Goal: Information Seeking & Learning: Check status

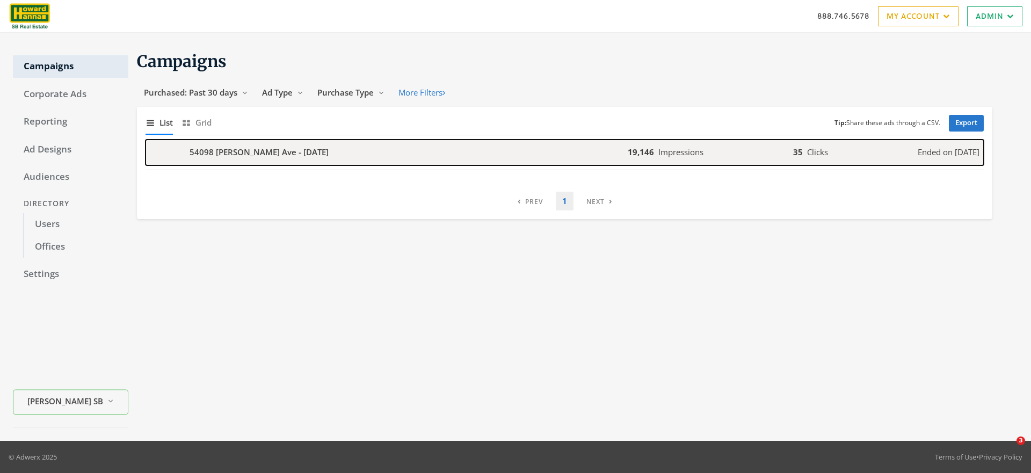
click at [170, 152] on div "button" at bounding box center [160, 153] width 31 height 26
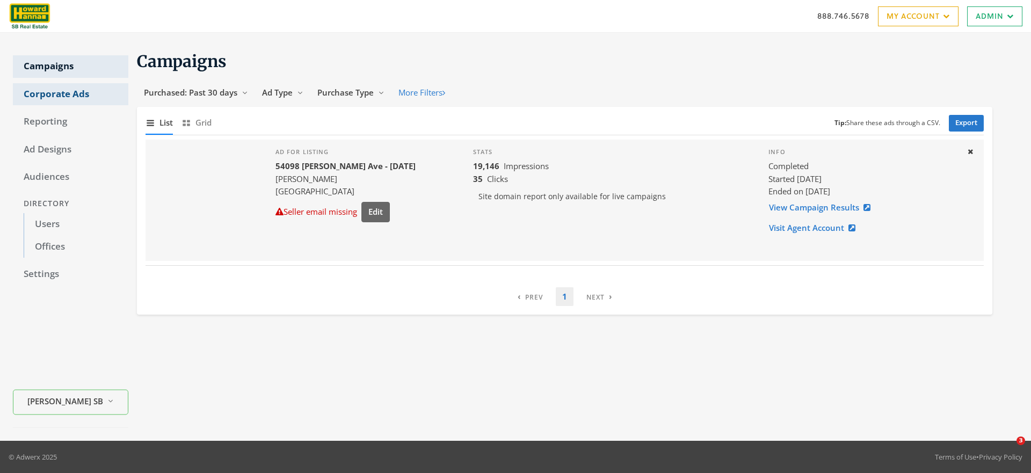
click at [44, 97] on link "Corporate Ads" at bounding box center [70, 94] width 115 height 23
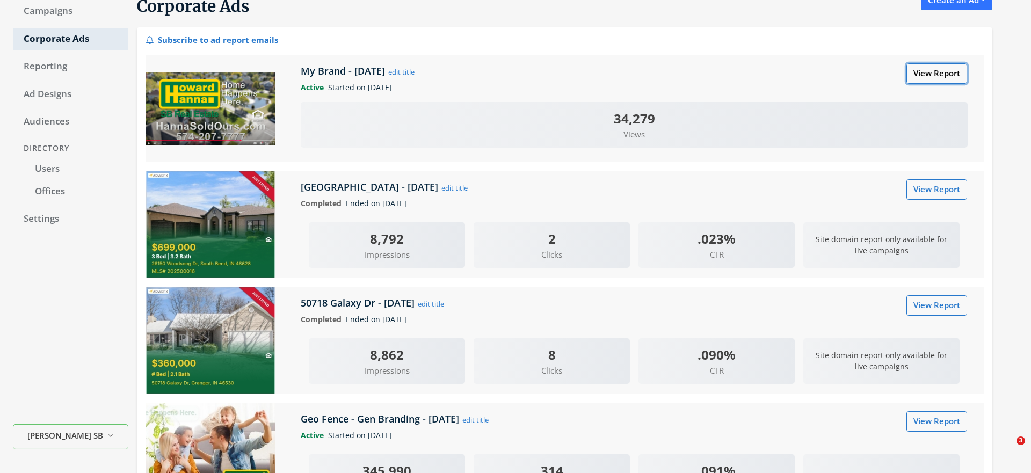
scroll to position [50, 0]
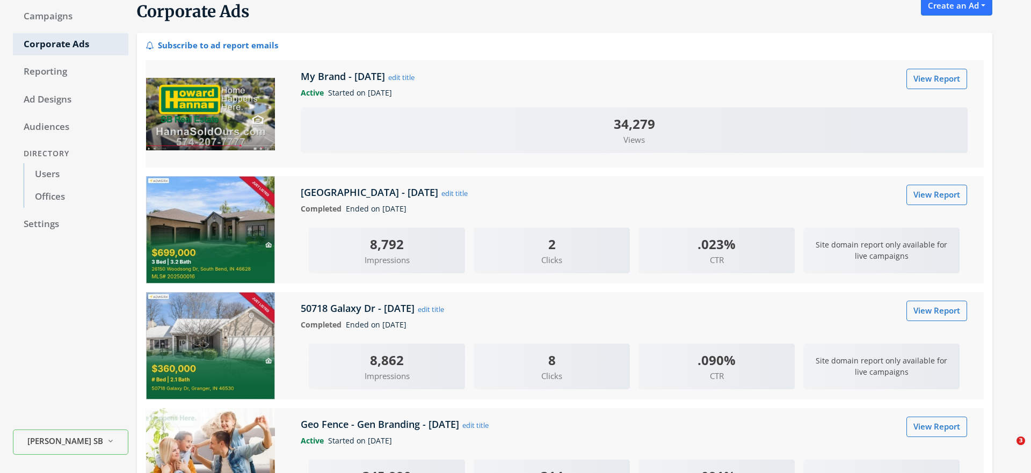
drag, startPoint x: 935, startPoint y: 129, endPoint x: 410, endPoint y: 435, distance: 607.0
click at [0, 0] on div "Campaigns Corporate Ads Reporting Ad Designs Audiences Directory Users Offices …" at bounding box center [515, 396] width 1031 height 826
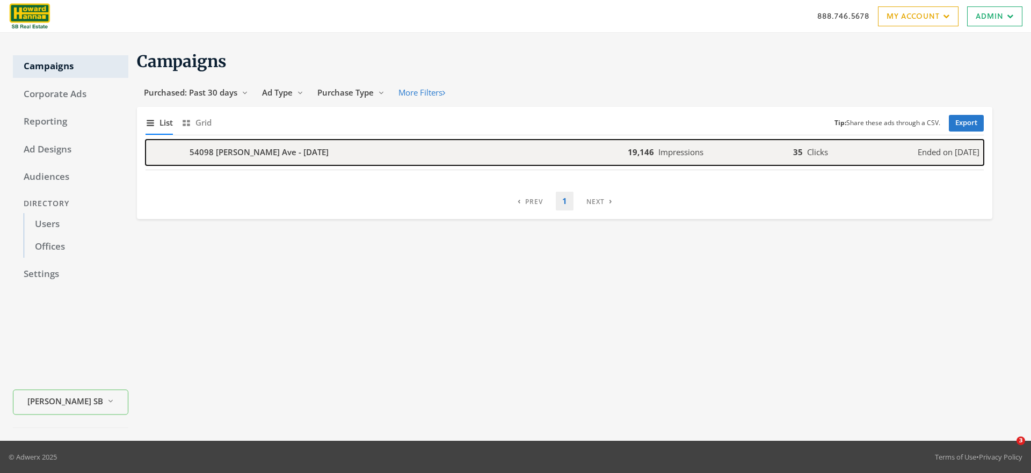
click at [295, 154] on b "54098 [PERSON_NAME] Ave - [DATE]" at bounding box center [259, 152] width 139 height 12
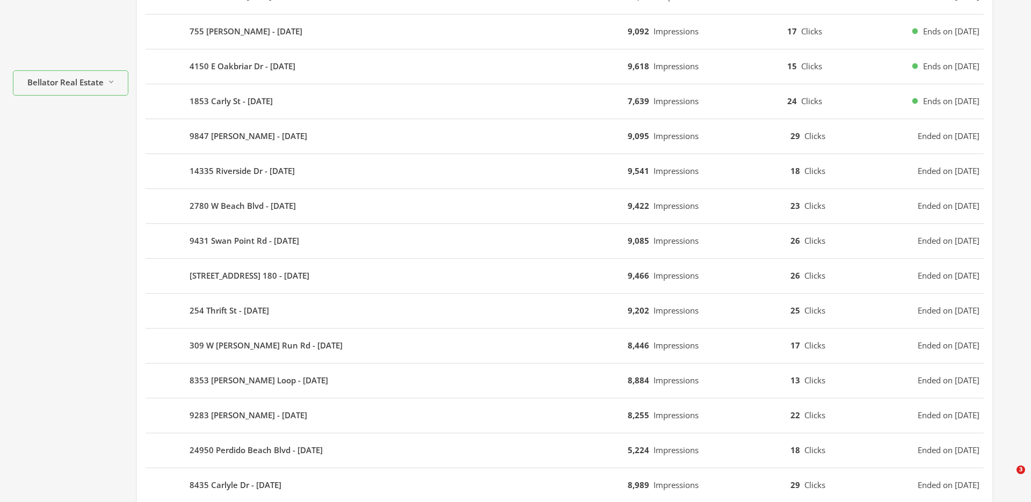
scroll to position [559, 0]
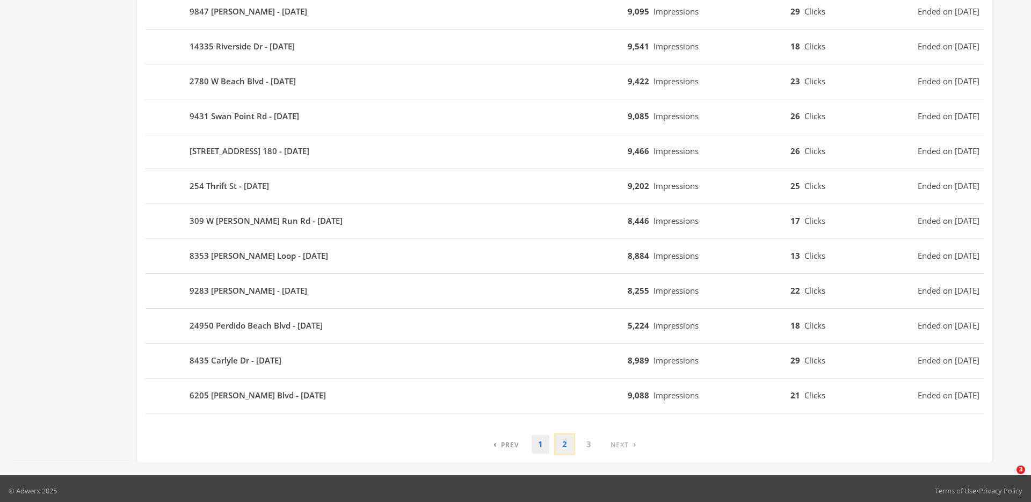
click at [565, 435] on link "2" at bounding box center [565, 444] width 18 height 19
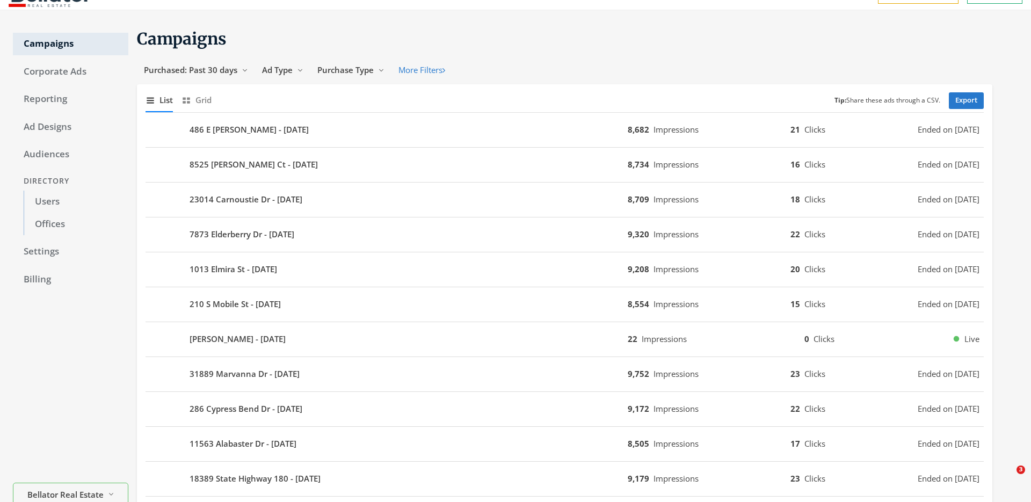
scroll to position [0, 0]
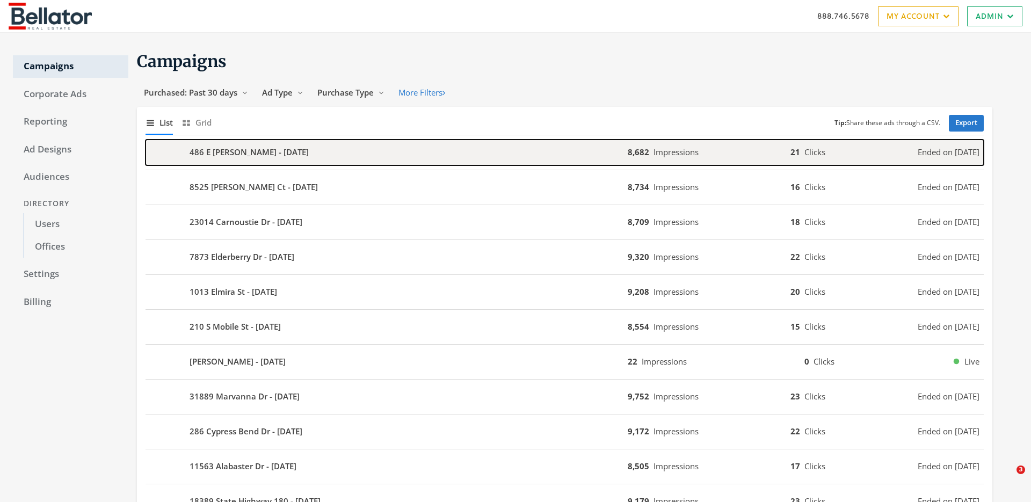
click at [300, 143] on div "486 E [PERSON_NAME] - [DATE]" at bounding box center [386, 153] width 482 height 26
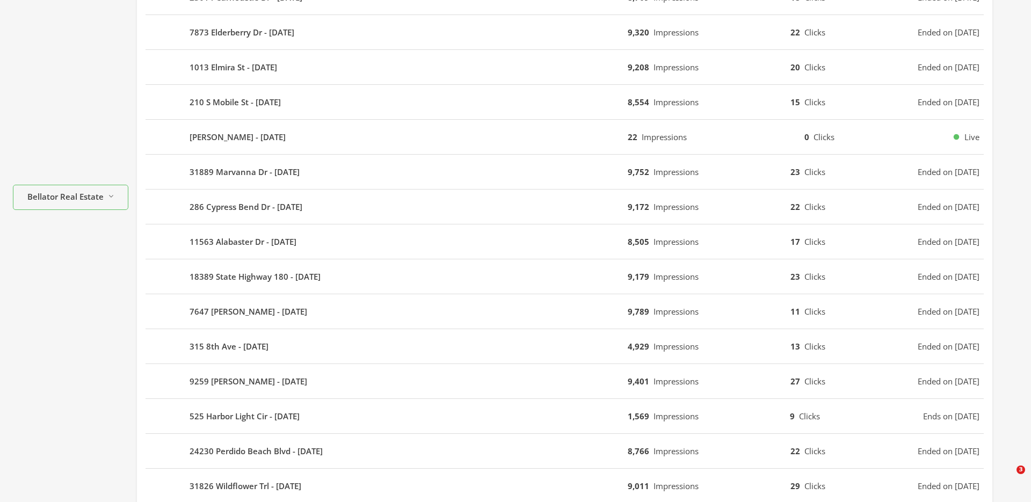
scroll to position [655, 0]
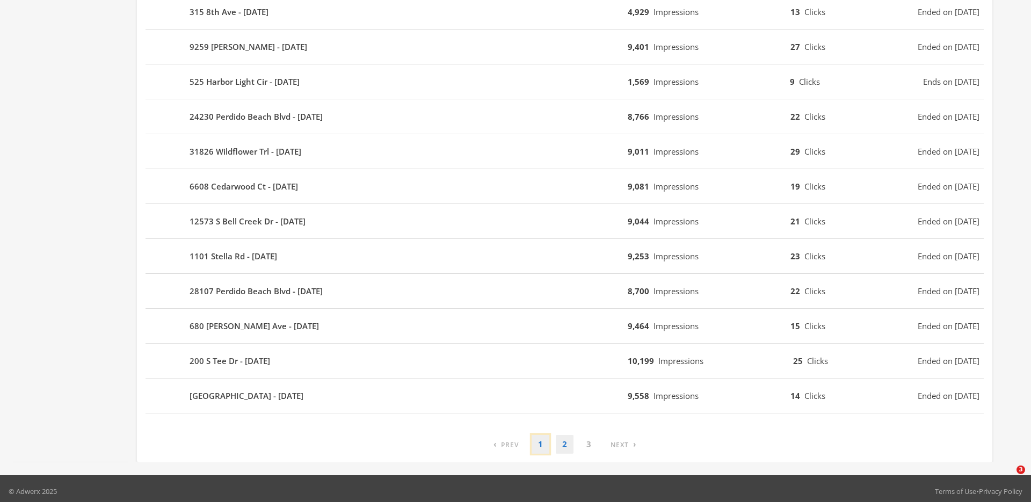
click at [541, 435] on link "1" at bounding box center [541, 444] width 18 height 19
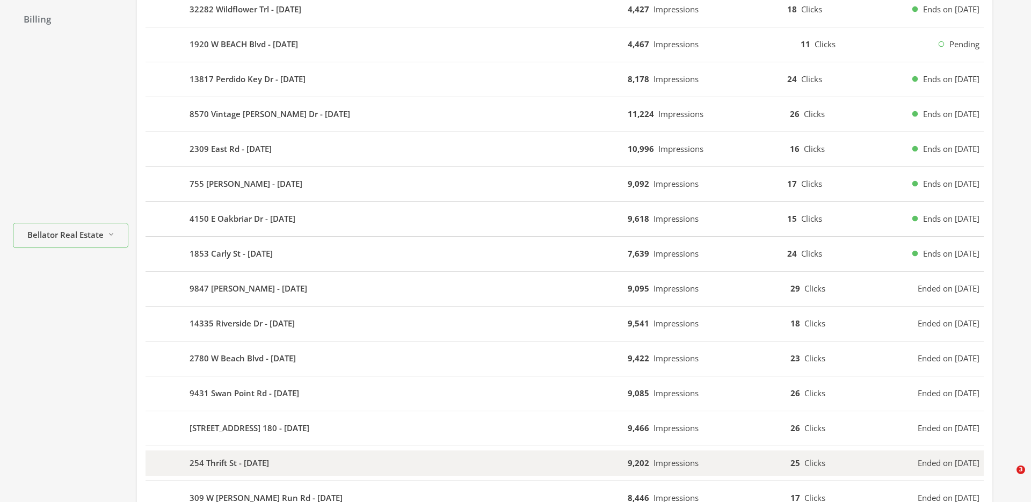
scroll to position [0, 0]
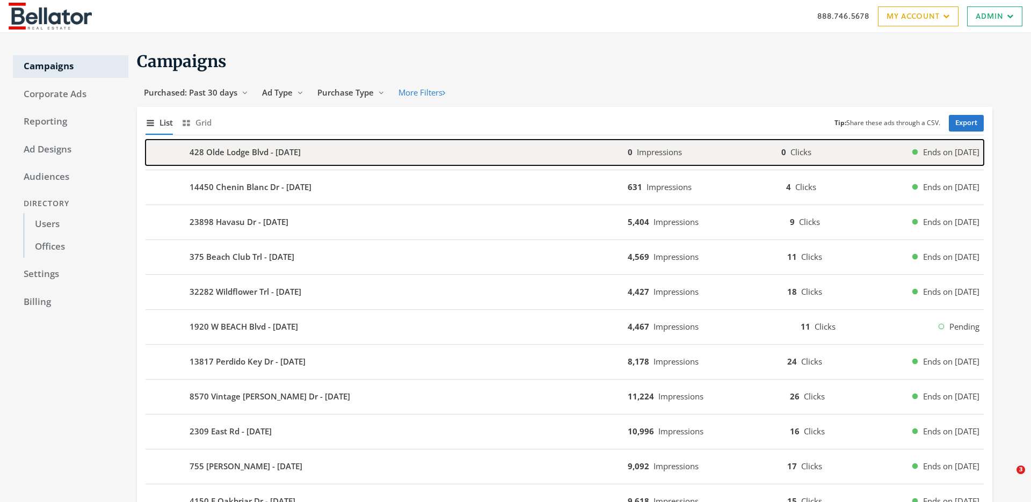
click at [337, 157] on div "428 Olde Lodge Blvd - 2025-08-21" at bounding box center [386, 153] width 482 height 26
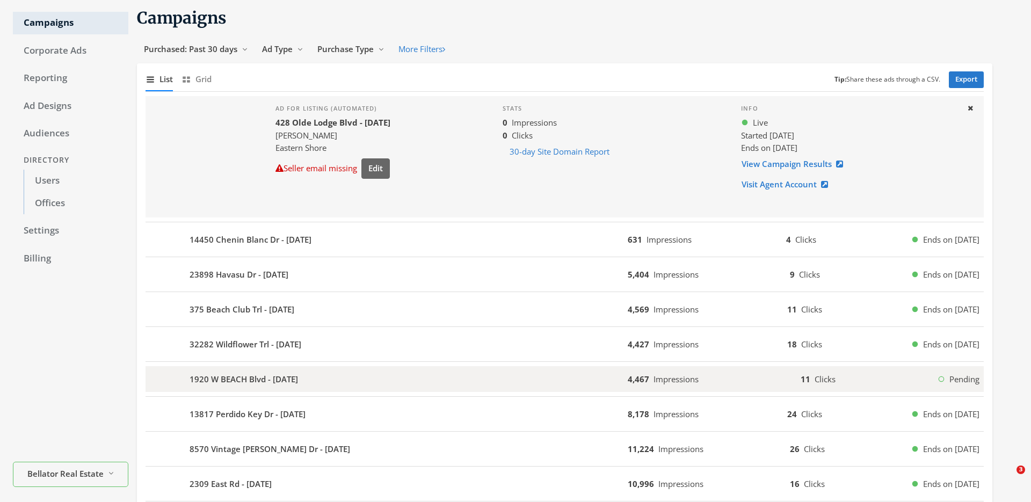
scroll to position [45, 0]
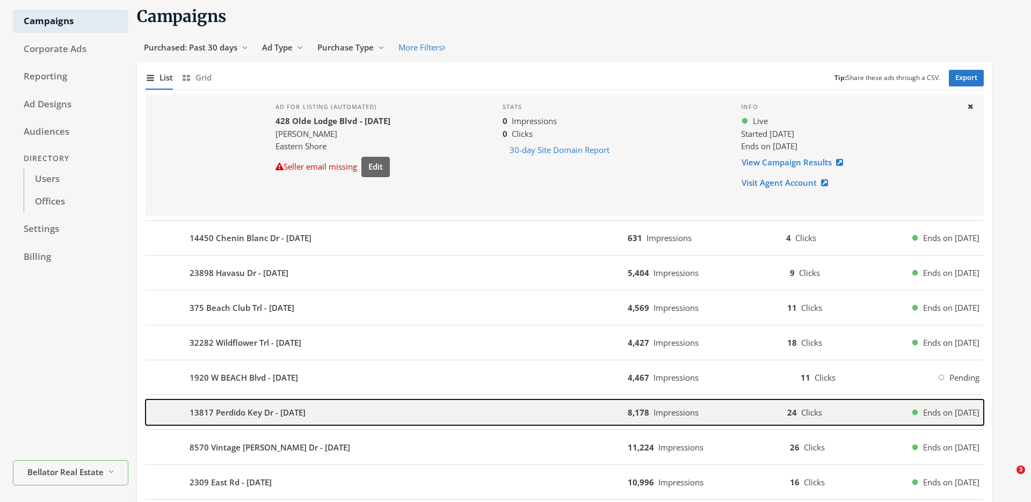
click at [618, 406] on div "13817 Perdido Key Dr - 2025-08-15" at bounding box center [386, 412] width 482 height 26
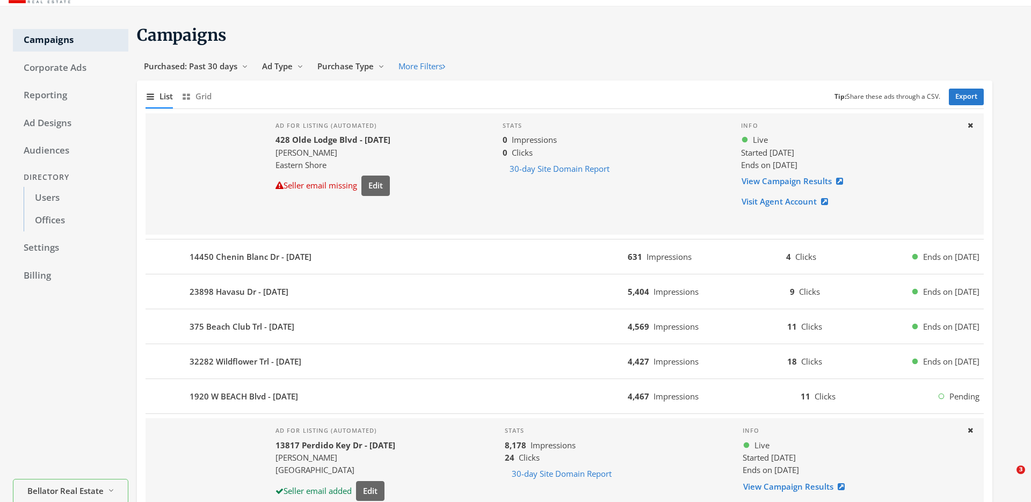
scroll to position [27, 0]
click at [967, 123] on icon at bounding box center [969, 124] width 5 height 7
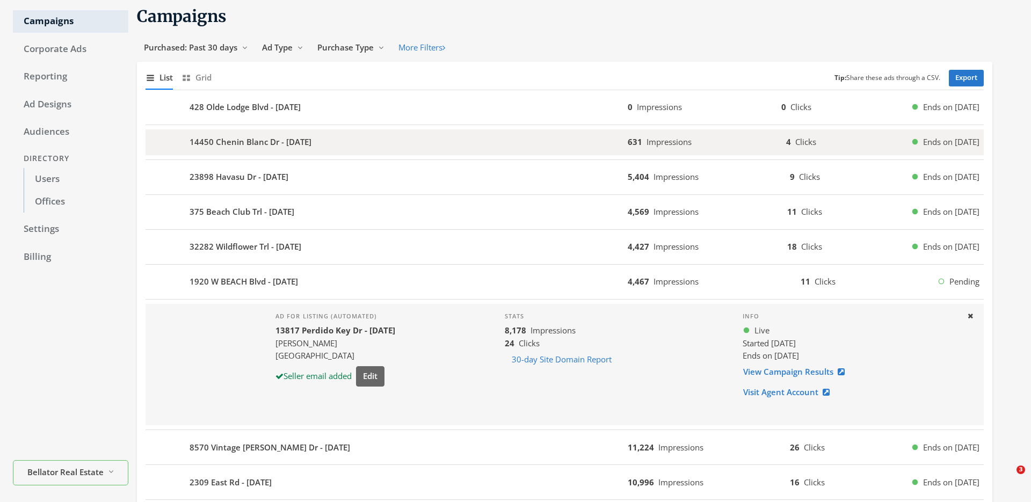
scroll to position [47, 0]
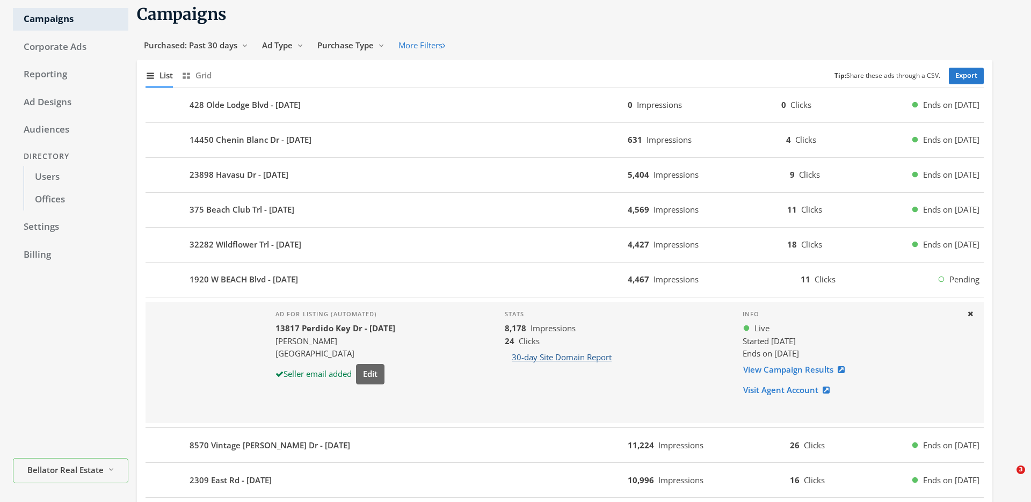
click at [578, 354] on button "30-day Site Domain Report" at bounding box center [562, 357] width 114 height 20
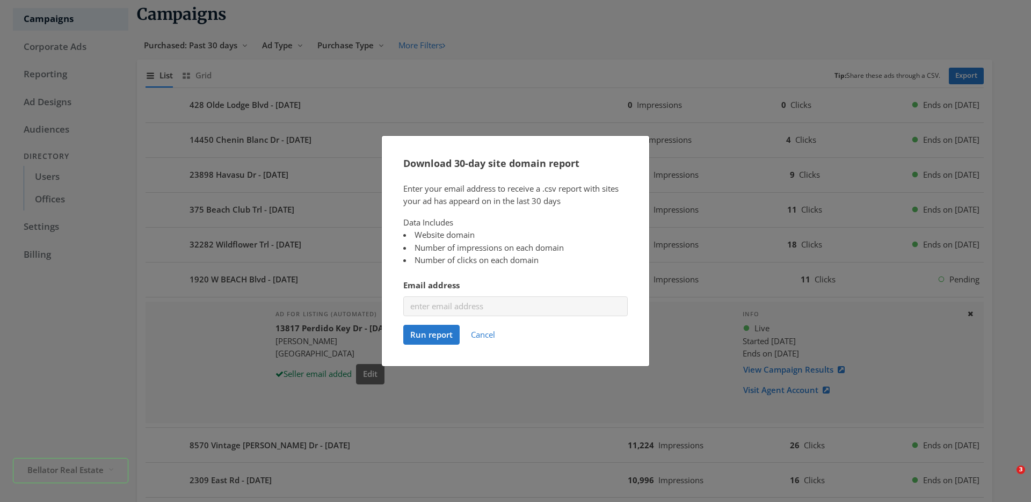
drag, startPoint x: 601, startPoint y: 149, endPoint x: 659, endPoint y: 142, distance: 58.9
click at [659, 142] on div "Download 30-day site domain report Enter your email address to receive a .csv r…" at bounding box center [515, 251] width 1031 height 502
click at [481, 335] on button "Cancel" at bounding box center [483, 335] width 38 height 20
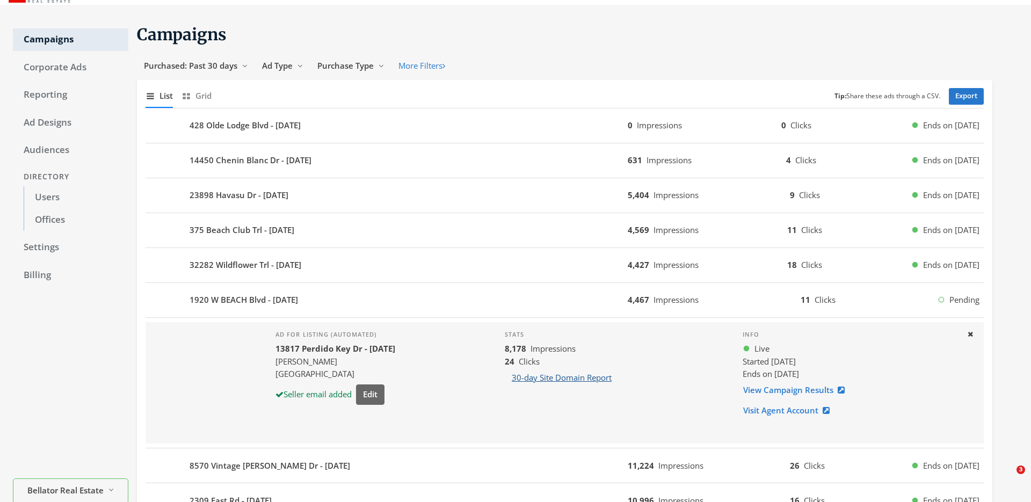
scroll to position [0, 0]
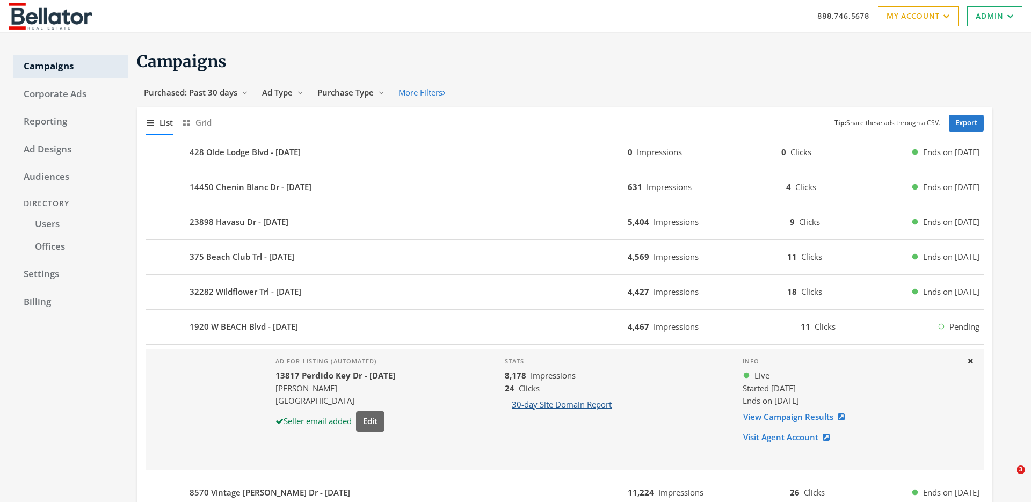
click at [559, 404] on button "30-day Site Domain Report" at bounding box center [562, 405] width 114 height 20
